Goal: Task Accomplishment & Management: Manage account settings

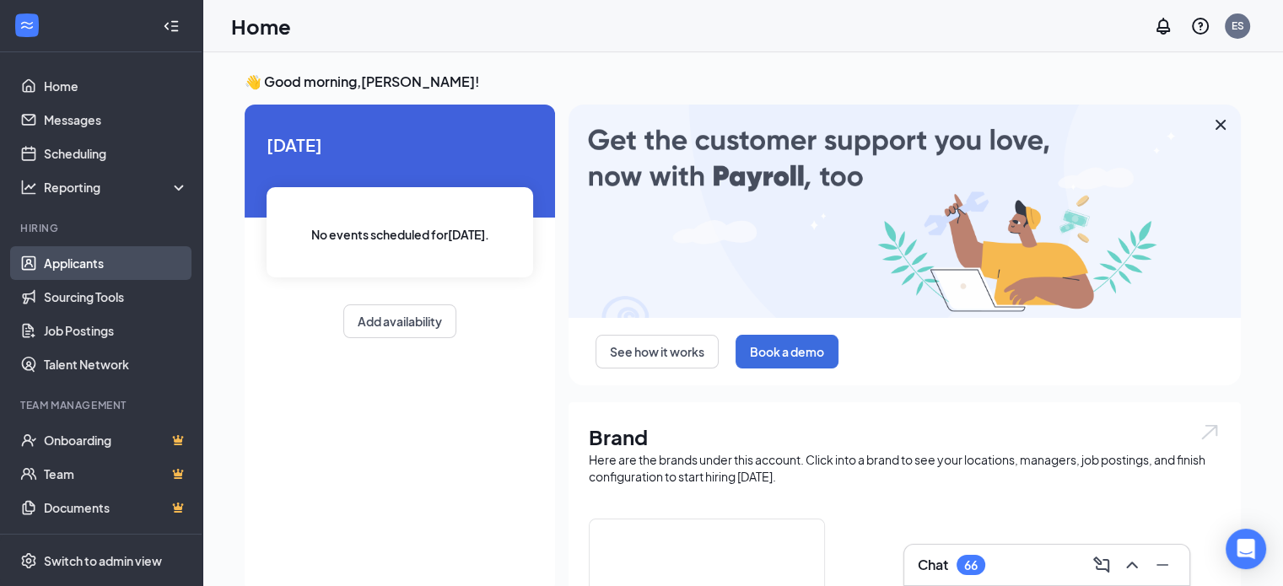
click at [85, 261] on link "Applicants" at bounding box center [116, 263] width 144 height 34
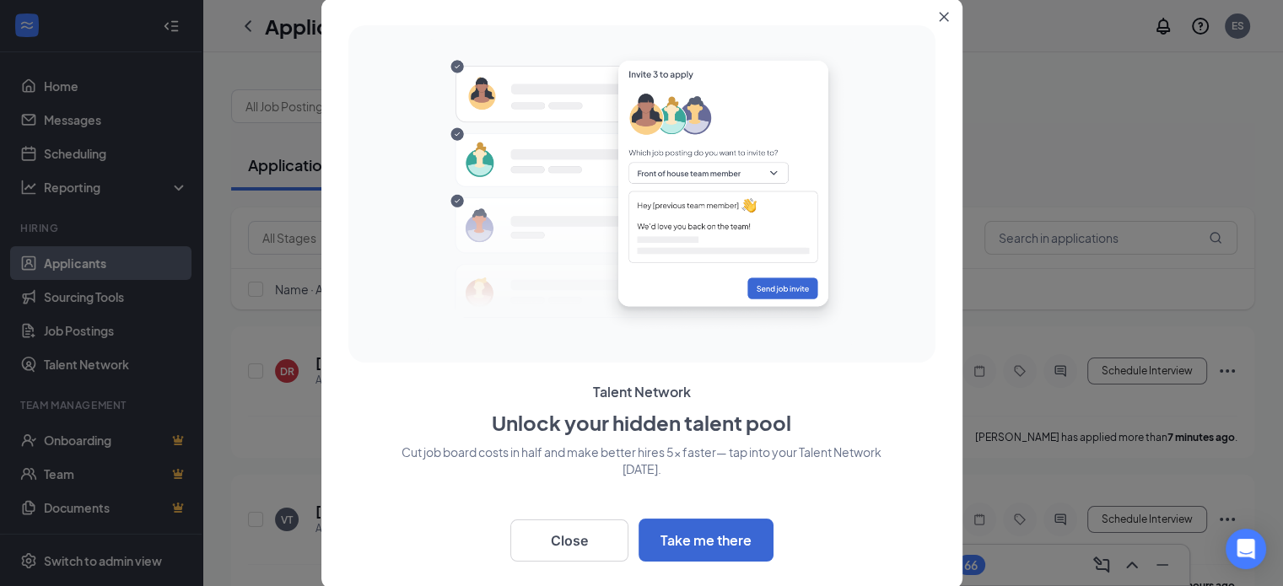
click at [946, 12] on icon "Close" at bounding box center [944, 17] width 10 height 10
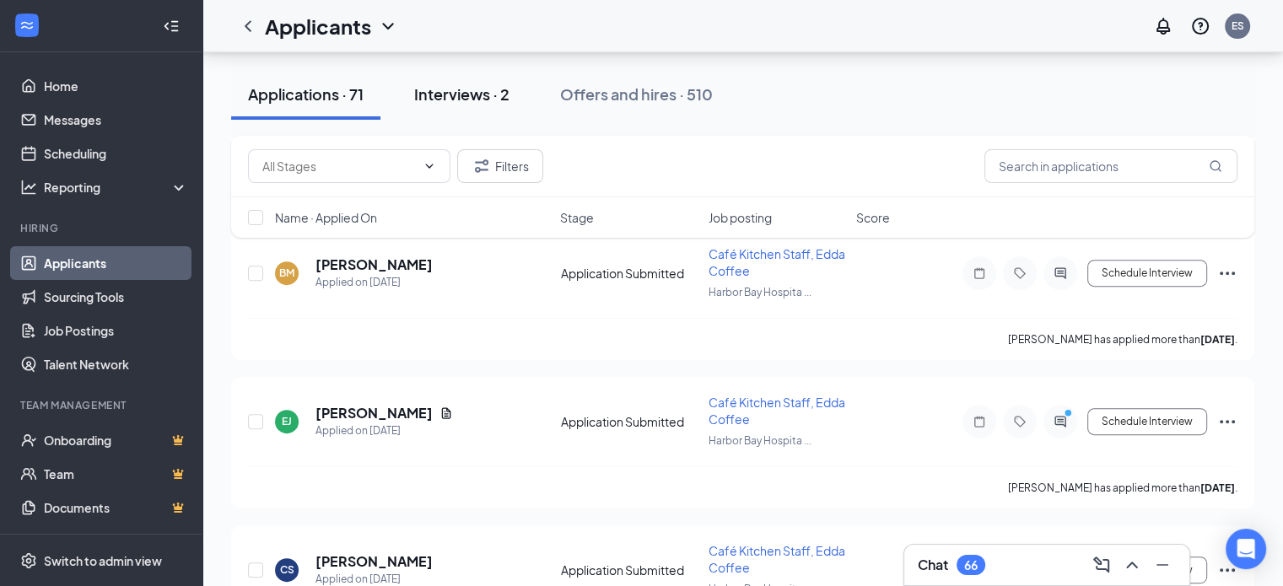
scroll to position [675, 0]
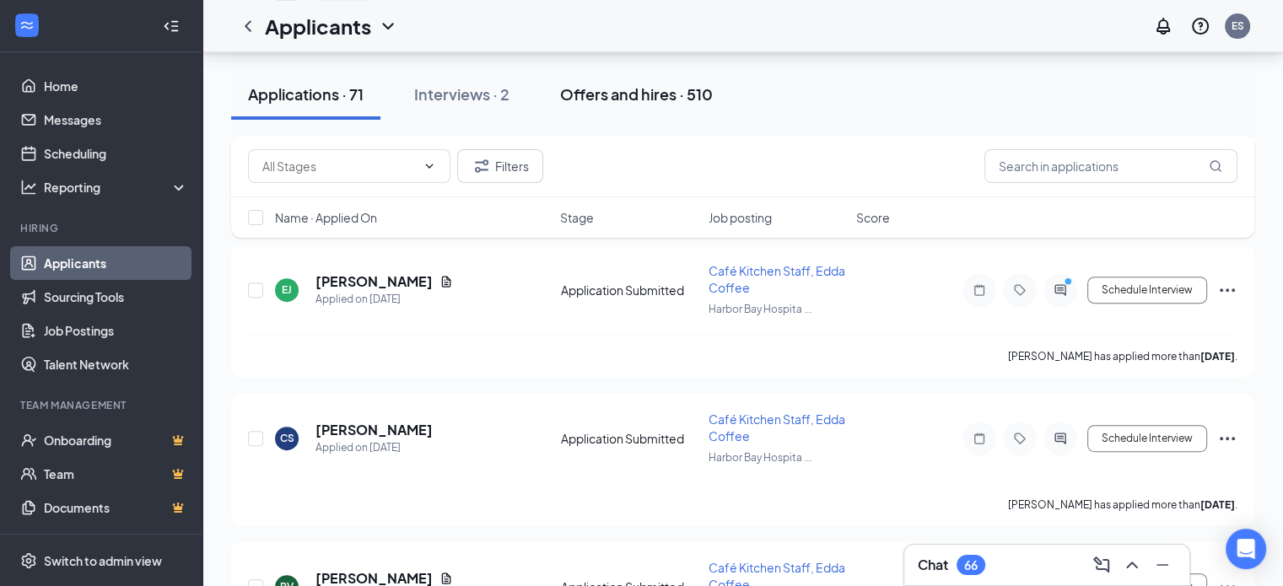
click at [620, 89] on div "Offers and hires · 510" at bounding box center [636, 94] width 153 height 21
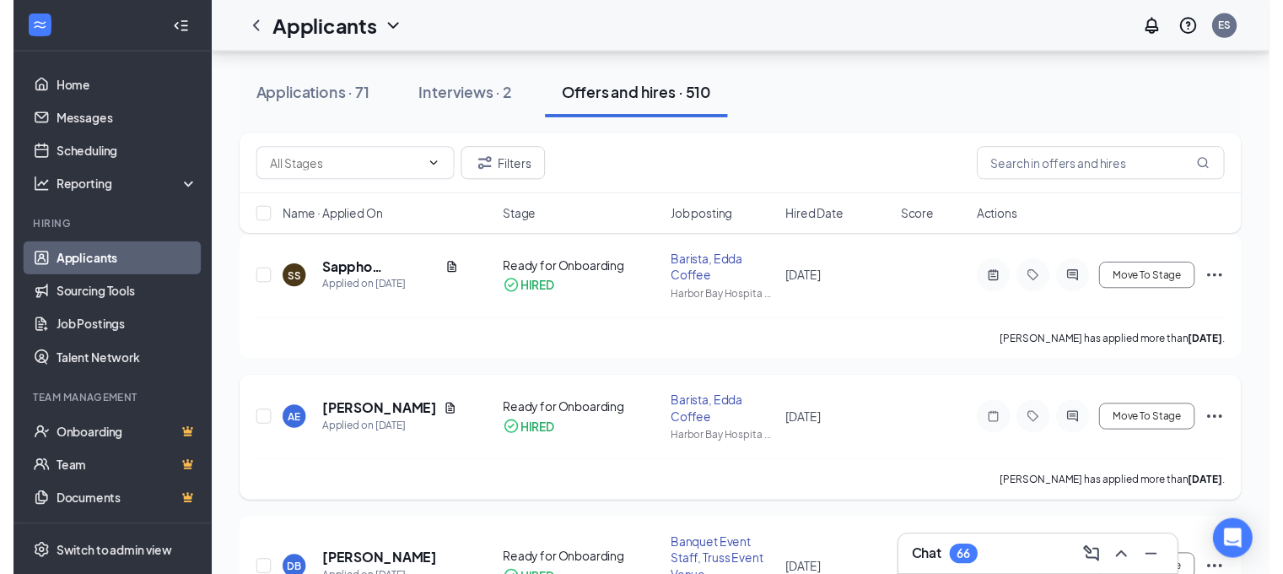
scroll to position [84, 0]
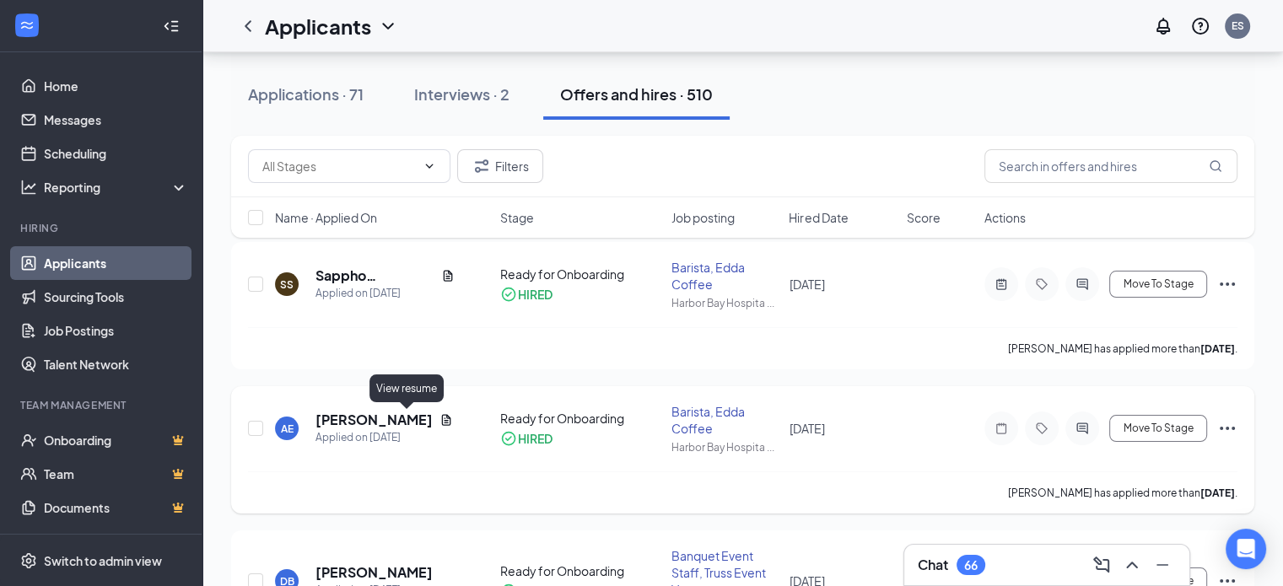
click at [440, 421] on icon "Document" at bounding box center [447, 420] width 14 height 14
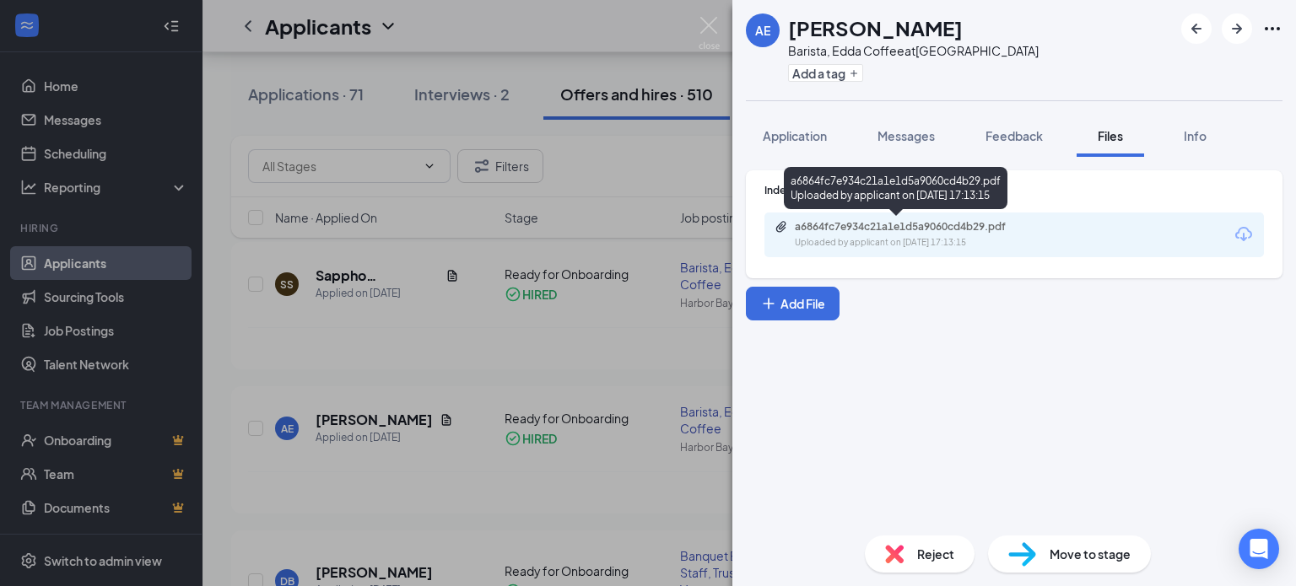
click at [901, 224] on div "a6864fc7e934c21a1e1d5a9060cd4b29.pdf" at bounding box center [913, 227] width 236 height 14
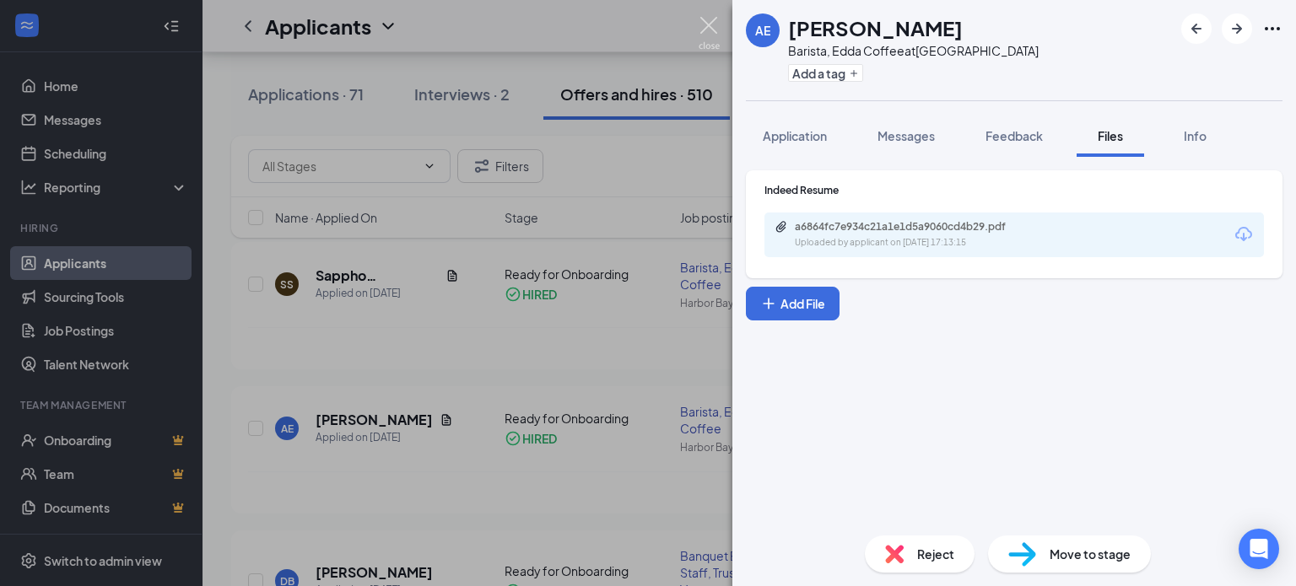
click at [714, 30] on img at bounding box center [709, 33] width 21 height 33
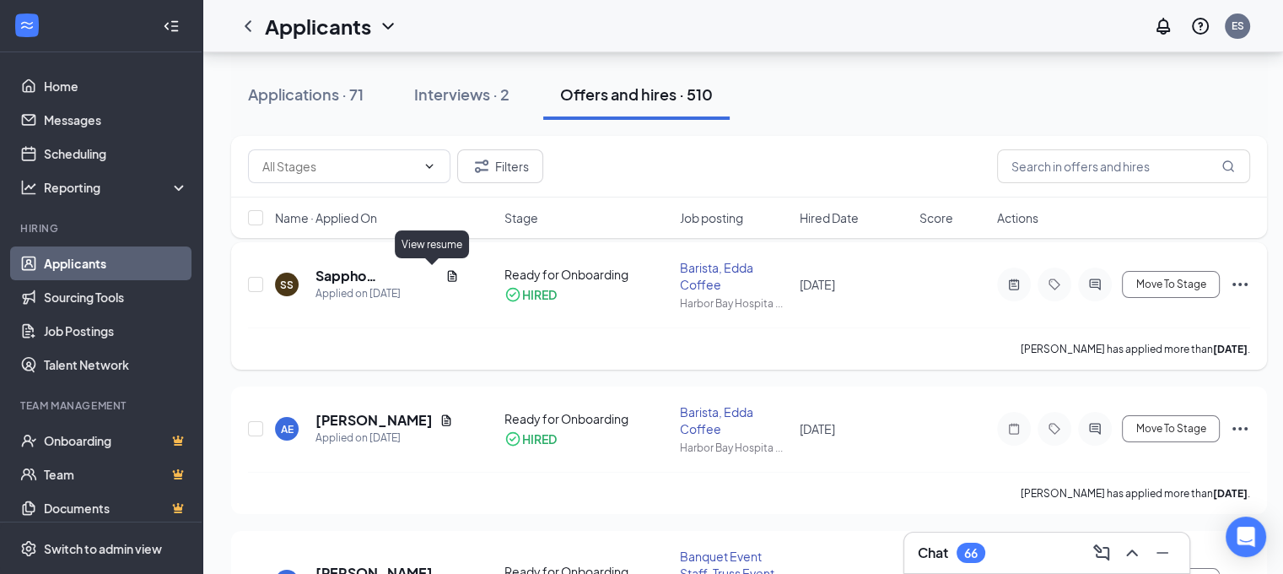
click at [446, 269] on icon "Document" at bounding box center [453, 276] width 14 height 14
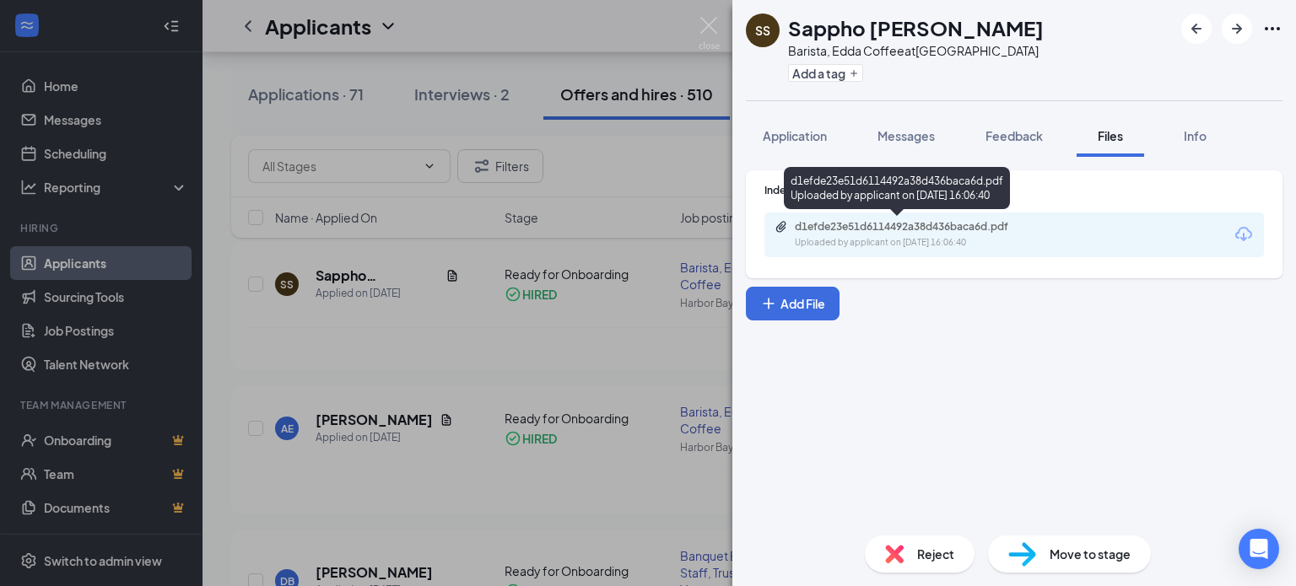
click at [860, 230] on div "d1efde23e51d6114492a38d436baca6d.pdf" at bounding box center [913, 227] width 236 height 14
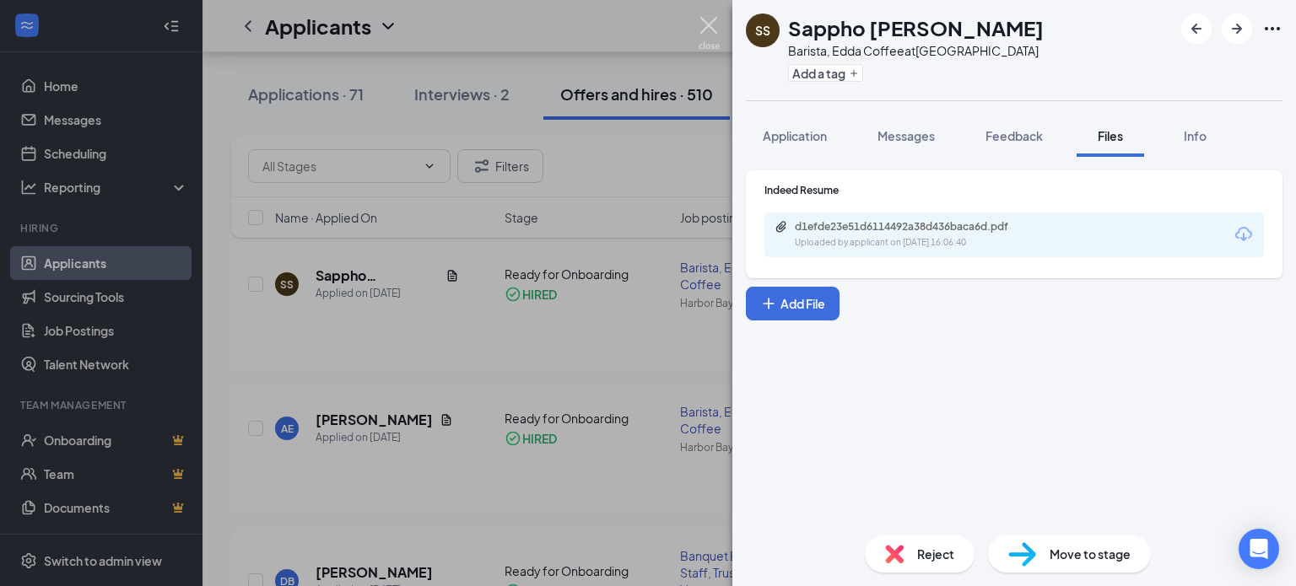
click at [708, 19] on img at bounding box center [709, 33] width 21 height 33
